Goal: Task Accomplishment & Management: Use online tool/utility

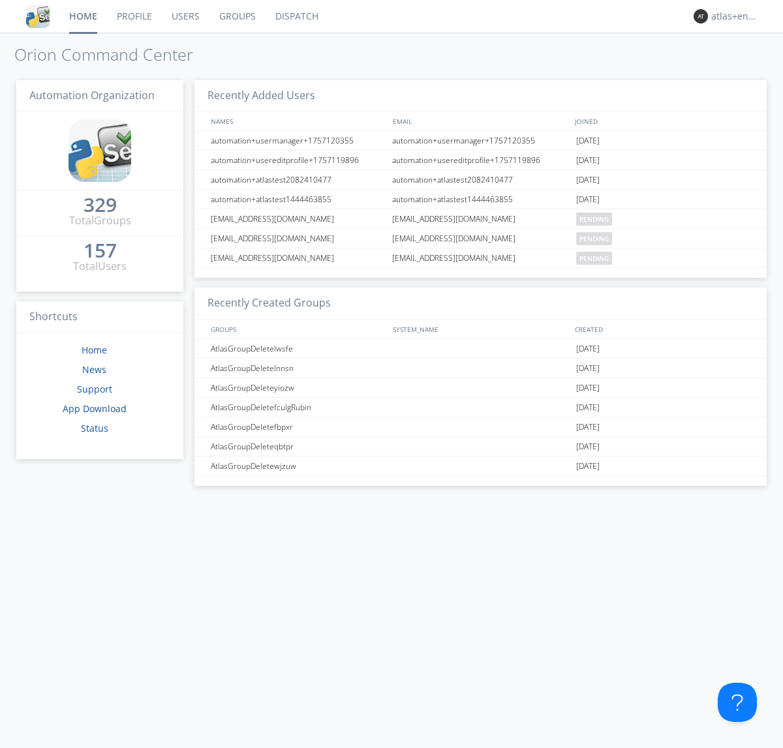
click at [296, 16] on link "Dispatch" at bounding box center [297, 16] width 63 height 33
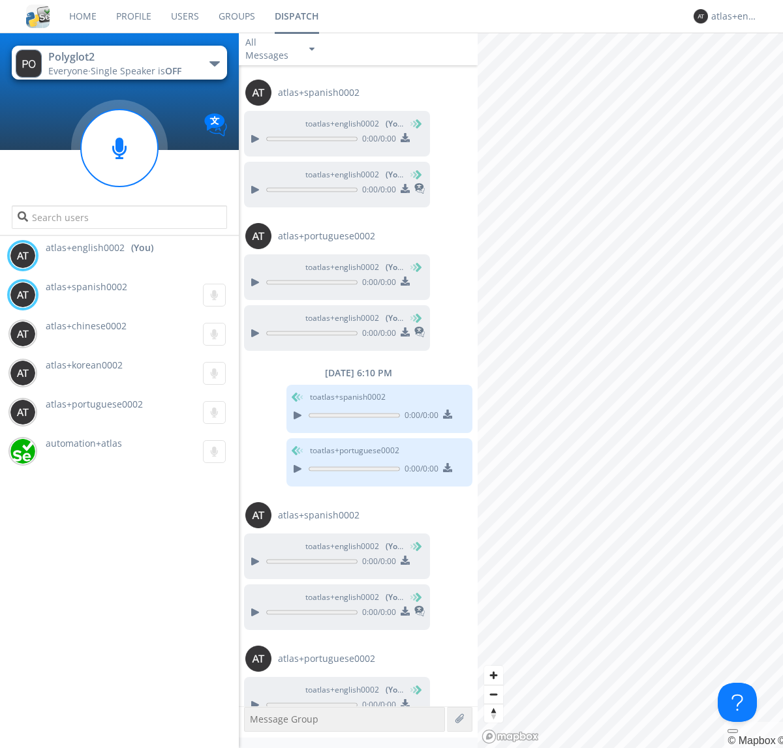
scroll to position [152, 0]
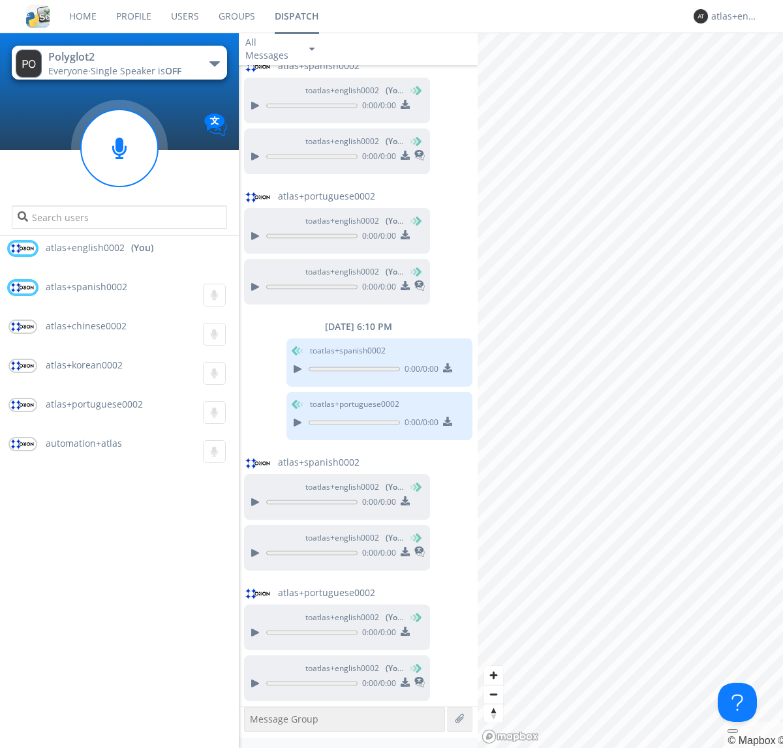
click at [214, 63] on div "button" at bounding box center [214, 63] width 10 height 5
click at [0, 0] on span "Polyglot3" at bounding box center [0, 0] width 0 height 0
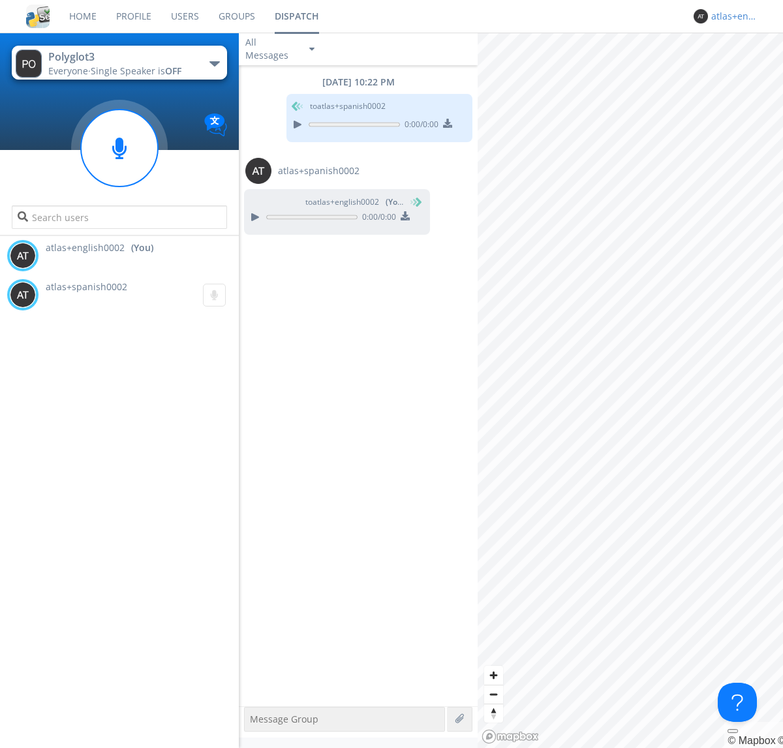
click at [732, 16] on div "atlas+english0002" at bounding box center [735, 16] width 49 height 13
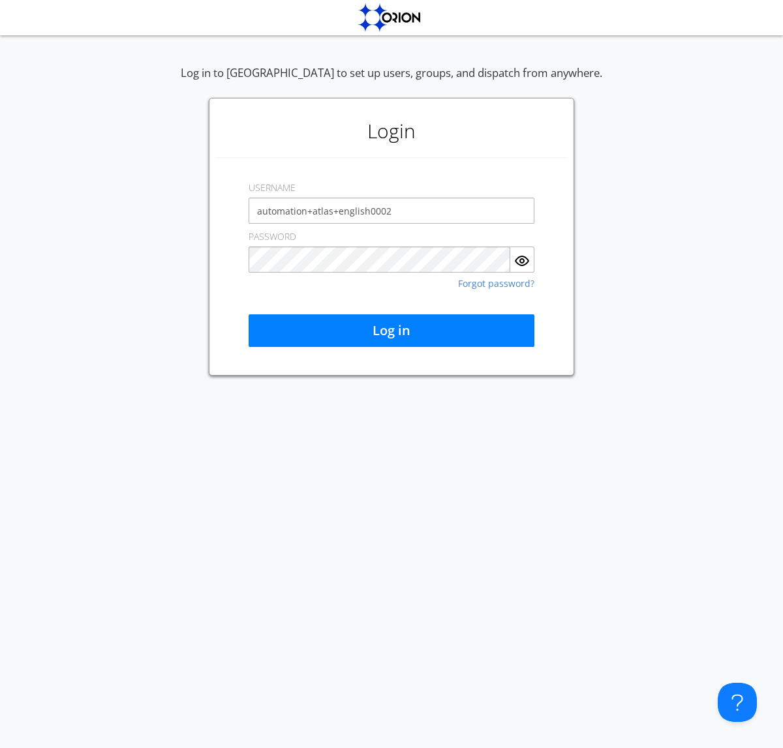
type input "automation+atlas+english0002"
click at [391, 331] on button "Log in" at bounding box center [392, 330] width 286 height 33
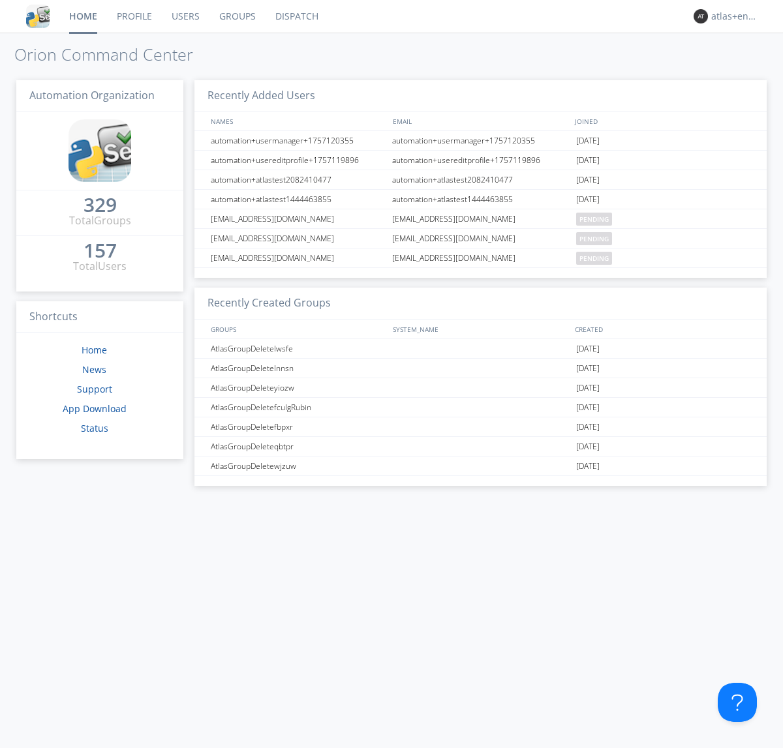
click at [296, 16] on link "Dispatch" at bounding box center [297, 16] width 63 height 33
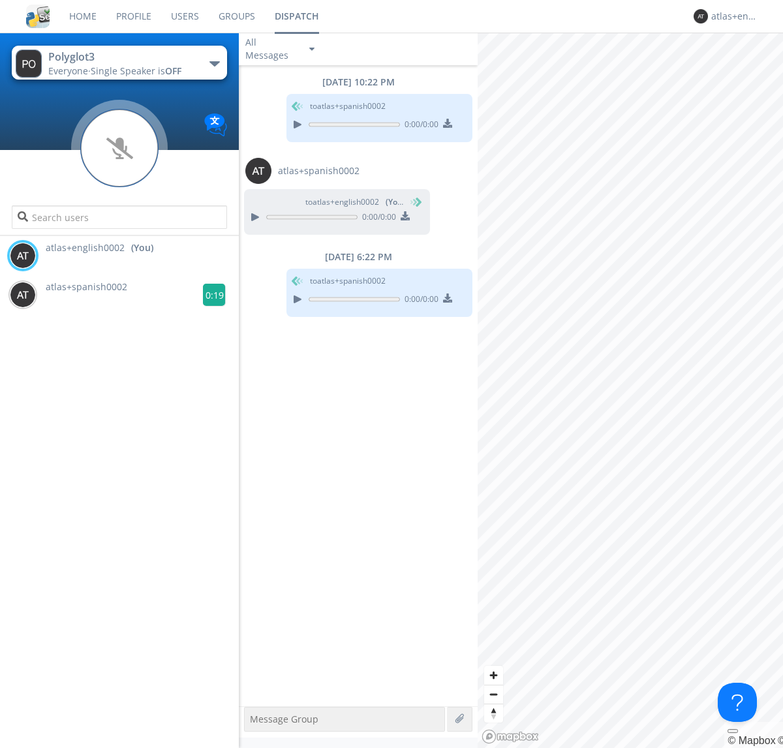
click at [209, 295] on g at bounding box center [214, 295] width 23 height 23
